Goal: Navigation & Orientation: Understand site structure

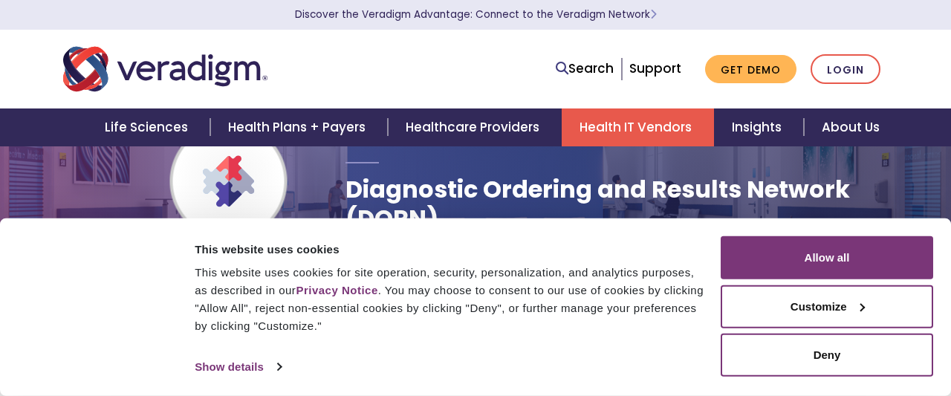
scroll to position [119, 0]
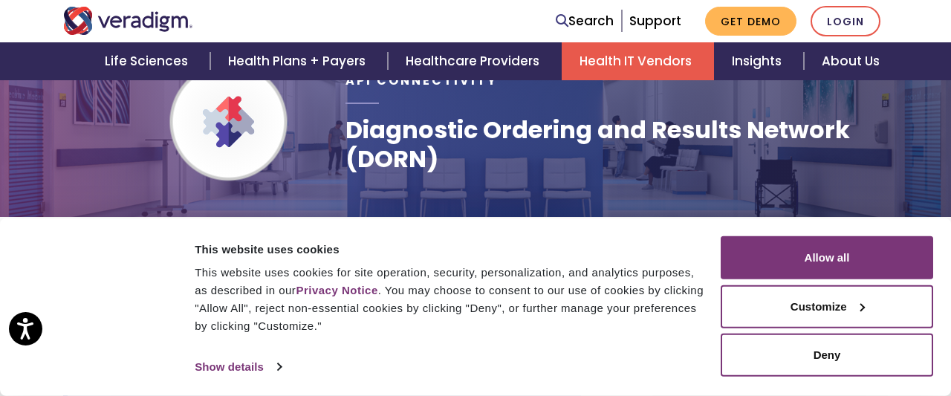
click at [587, 369] on div "Consent Selection Necessary Preferences Statistics Marketing Show details" at bounding box center [456, 367] width 530 height 22
drag, startPoint x: 390, startPoint y: 348, endPoint x: 433, endPoint y: 306, distance: 60.4
click at [390, 347] on div "This website uses cookies This website uses cookies for site operation, securit…" at bounding box center [456, 307] width 530 height 142
click at [809, 311] on button "Customize" at bounding box center [827, 306] width 212 height 43
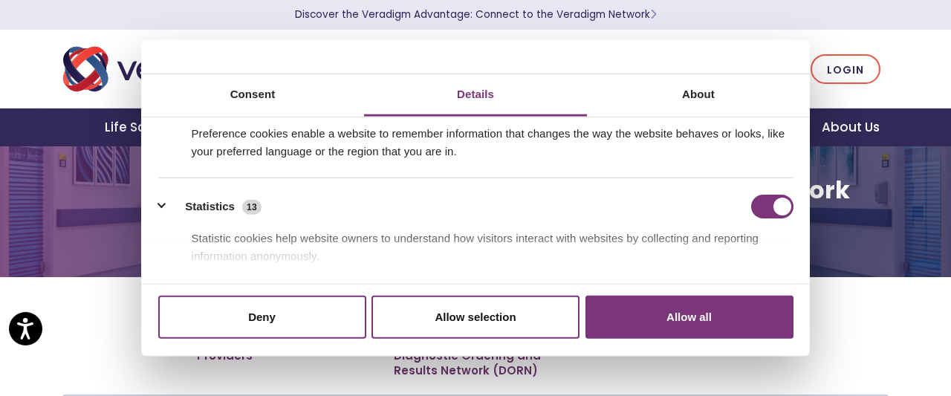
scroll to position [0, 0]
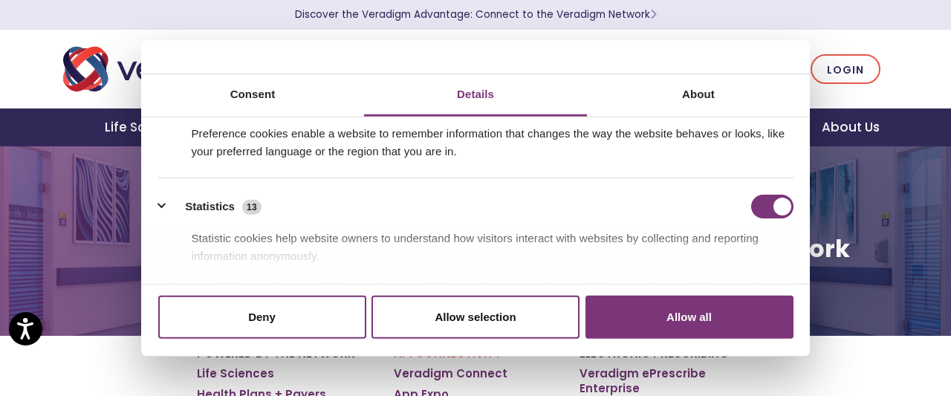
click at [739, 218] on div "Statistic cookies help website owners to understand how visitors interact with …" at bounding box center [475, 241] width 635 height 47
click at [773, 209] on input "Statistics" at bounding box center [772, 207] width 42 height 24
checkbox input "false"
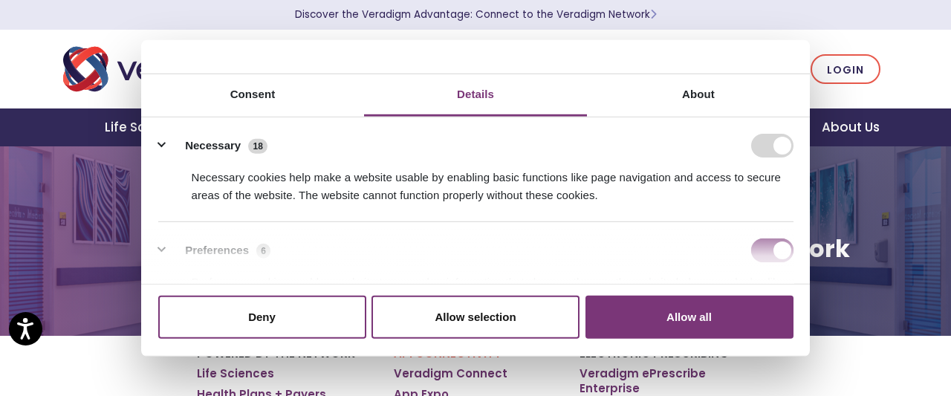
click at [765, 250] on input "Preferences" at bounding box center [772, 250] width 42 height 24
checkbox input "false"
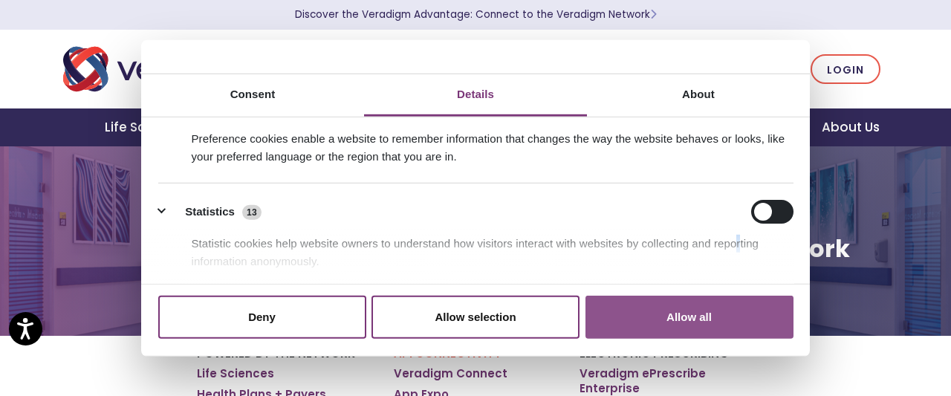
scroll to position [149, 0]
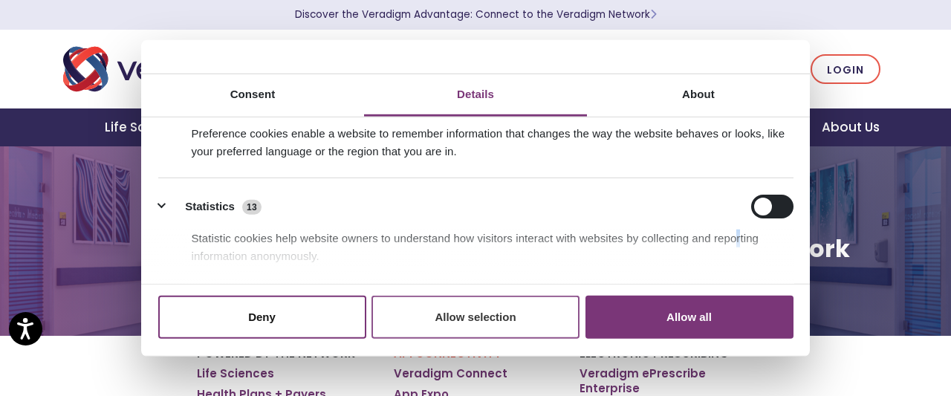
click at [499, 317] on button "Allow selection" at bounding box center [475, 317] width 208 height 43
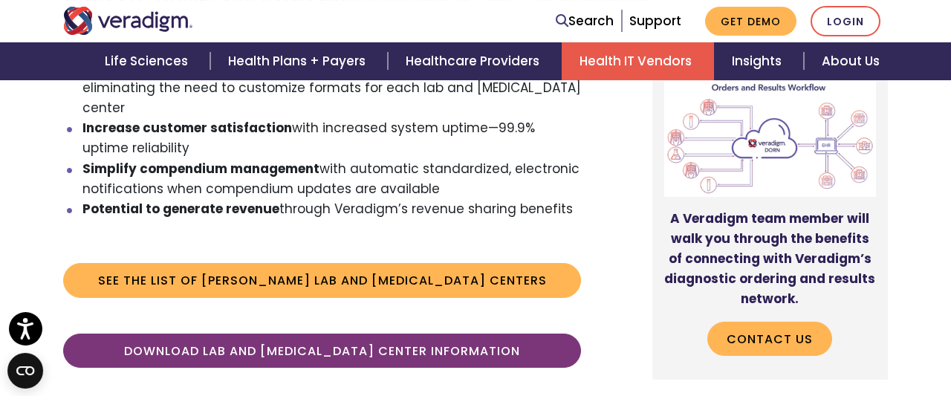
scroll to position [1189, 0]
